Goal: Task Accomplishment & Management: Use online tool/utility

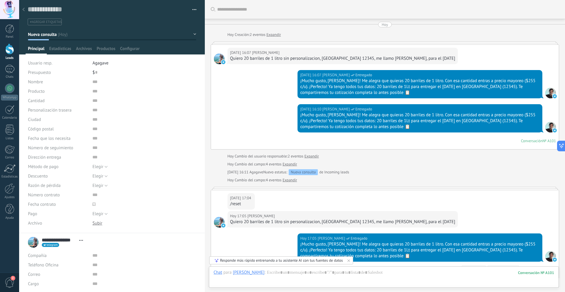
click at [7, 53] on div at bounding box center [9, 49] width 9 height 11
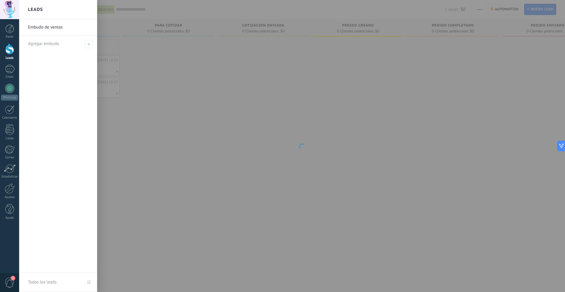
click at [157, 94] on div at bounding box center [301, 146] width 565 height 292
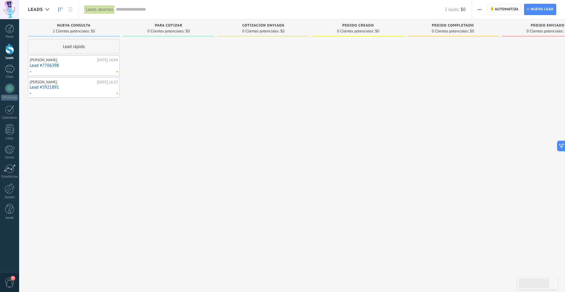
click at [496, 9] on span "Automatiza" at bounding box center [507, 9] width 24 height 11
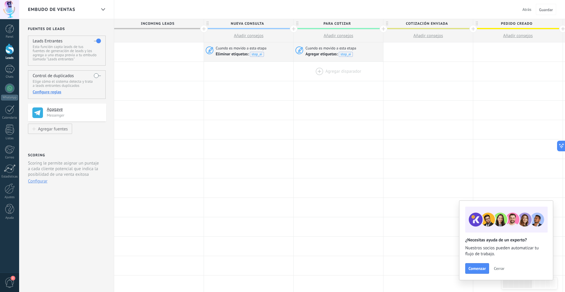
click at [318, 71] on div at bounding box center [338, 71] width 89 height 19
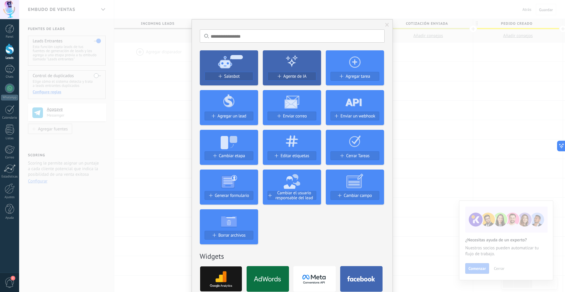
click at [385, 23] on span at bounding box center [387, 25] width 4 height 4
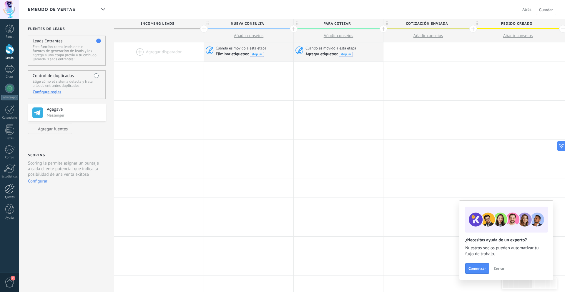
click at [9, 186] on div at bounding box center [10, 188] width 10 height 10
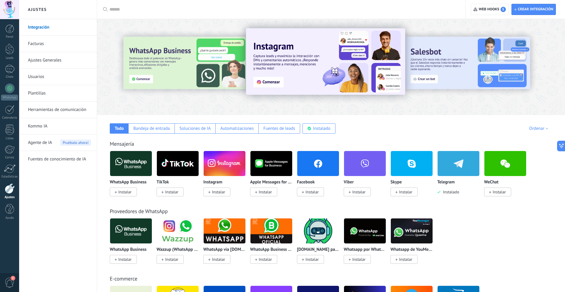
click at [71, 110] on link "Herramientas de comunicación" at bounding box center [59, 110] width 63 height 16
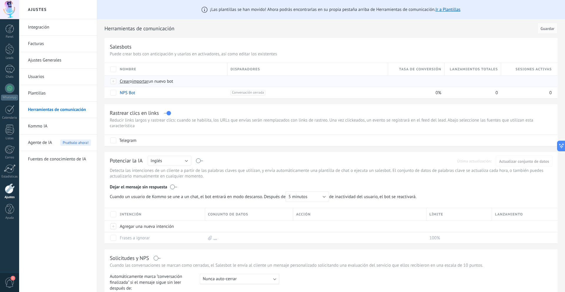
click at [135, 83] on span "importar" at bounding box center [140, 82] width 16 height 6
click at [0, 0] on input "importar un nuevo bot" at bounding box center [0, 0] width 0 height 0
click at [124, 82] on span "Crear" at bounding box center [125, 82] width 10 height 6
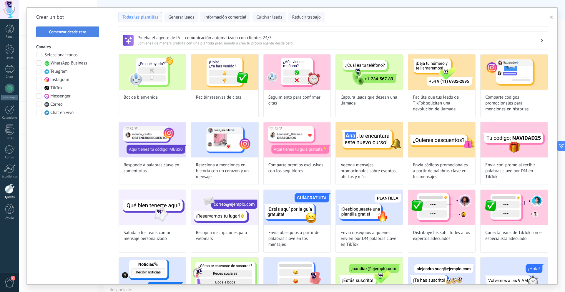
click at [84, 32] on span "Comenzar desde cero" at bounding box center [67, 32] width 37 height 4
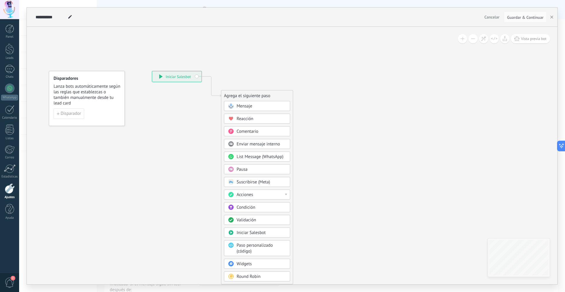
click at [255, 108] on div "Mensaje" at bounding box center [261, 106] width 49 height 6
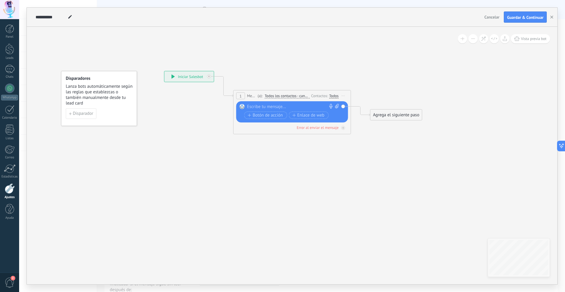
click at [265, 107] on div at bounding box center [290, 107] width 87 height 6
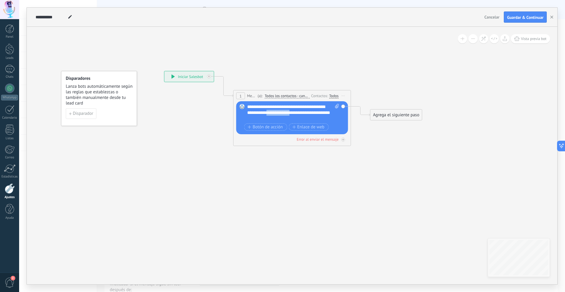
drag, startPoint x: 295, startPoint y: 114, endPoint x: 268, endPoint y: 114, distance: 26.8
click at [268, 114] on div "**********" at bounding box center [293, 113] width 92 height 18
click at [288, 118] on div "**********" at bounding box center [293, 113] width 92 height 18
click at [517, 22] on button "Guardar & Continuar" at bounding box center [525, 16] width 43 height 11
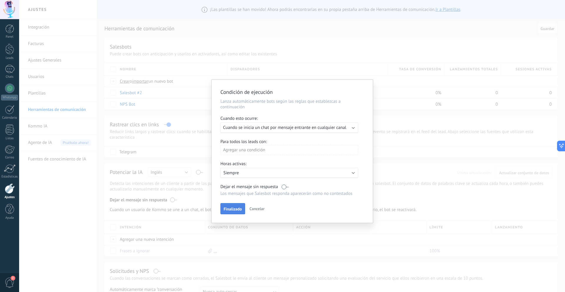
click at [237, 210] on span "Finalizado" at bounding box center [233, 209] width 18 height 4
